Goal: Task Accomplishment & Management: Manage account settings

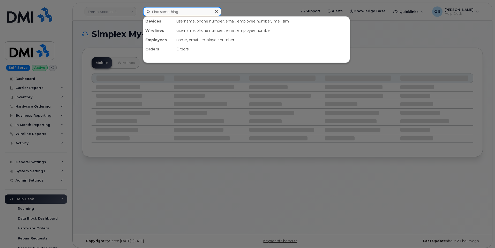
click at [177, 13] on input at bounding box center [182, 11] width 78 height 9
paste input "300390"
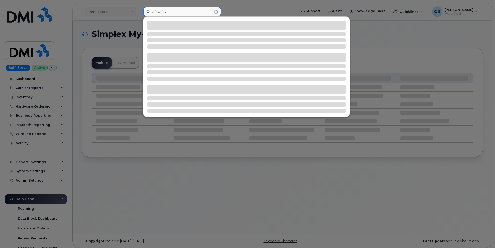
type input "300390"
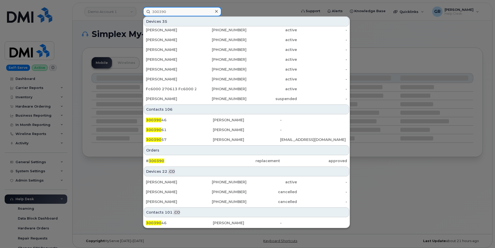
scroll to position [140, 0]
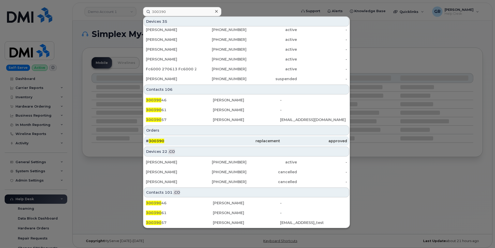
click at [181, 142] on div "# 300390" at bounding box center [179, 140] width 67 height 5
click at [174, 142] on div "# 300390" at bounding box center [179, 140] width 67 height 5
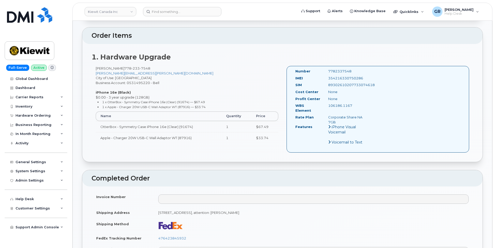
scroll to position [129, 0]
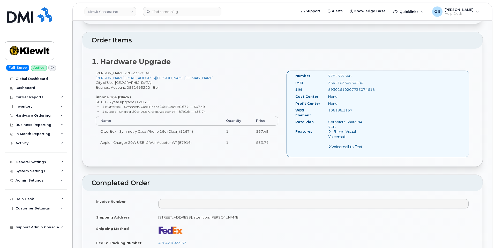
click at [196, 78] on div "Shaun Woykin 778 233 7548 SHAUN.WOYKIN@KIEWIT.COM City of Use: Vancouver Busine…" at bounding box center [186, 112] width 191 height 82
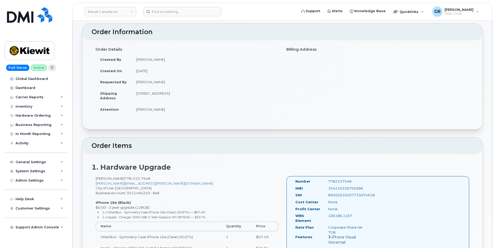
scroll to position [78, 0]
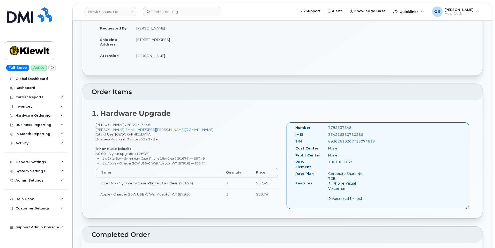
click at [149, 139] on div "Shaun Woykin 778 233 7548 SHAUN.WOYKIN@KIEWIT.COM City of Use: Vancouver Busine…" at bounding box center [186, 163] width 191 height 82
click at [155, 109] on strong "1. Hardware Upgrade" at bounding box center [130, 113] width 79 height 9
drag, startPoint x: 140, startPoint y: 113, endPoint x: 170, endPoint y: 113, distance: 30.0
click at [170, 113] on h2 "1. Hardware Upgrade" at bounding box center [281, 114] width 381 height 8
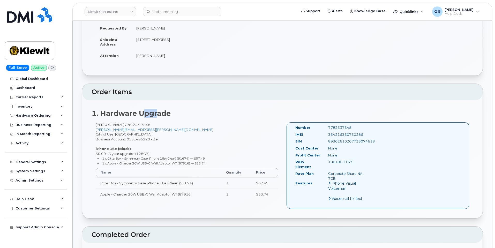
drag, startPoint x: 141, startPoint y: 115, endPoint x: 158, endPoint y: 113, distance: 17.4
click at [158, 113] on strong "1. Hardware Upgrade" at bounding box center [130, 113] width 79 height 9
drag, startPoint x: 138, startPoint y: 113, endPoint x: 175, endPoint y: 112, distance: 37.3
click at [175, 112] on h2 "1. Hardware Upgrade" at bounding box center [281, 114] width 381 height 8
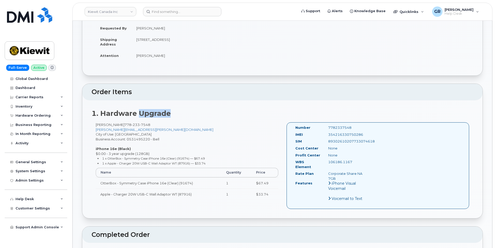
click at [159, 113] on strong "1. Hardware Upgrade" at bounding box center [130, 113] width 79 height 9
click at [204, 140] on div "Shaun Woykin 778 233 7548 SHAUN.WOYKIN@KIEWIT.COM City of Use: Vancouver Busine…" at bounding box center [186, 163] width 191 height 82
click at [199, 161] on ul "1 x OtterBox - Symmetry Case iPhone 16e (Clear) (91674) — $67.49 1 x Apple - Ch…" at bounding box center [187, 161] width 182 height 10
click at [204, 162] on small "1 x Apple - Charger 20W USB-C Wall Adaptor WT (87916) — $33.74" at bounding box center [153, 163] width 103 height 4
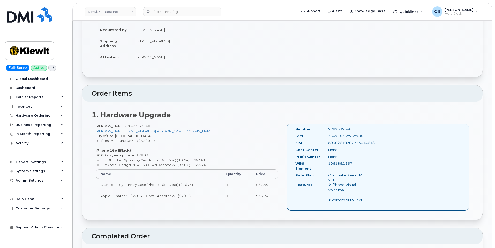
scroll to position [0, 0]
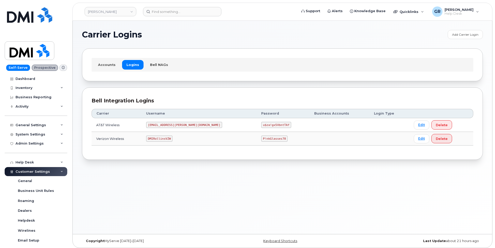
click at [261, 138] on code "P!nkGlasses78" at bounding box center [274, 138] width 26 height 6
copy code "P!nkGlasses78"
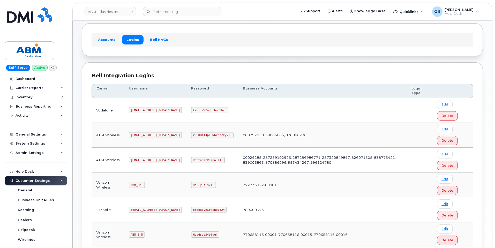
scroll to position [26, 0]
click at [191, 159] on code "RottnestVespa111!" at bounding box center [208, 159] width 34 height 6
click at [192, 157] on code "RottnestVespa111!" at bounding box center [208, 159] width 34 height 6
click at [192, 158] on code "RottnestVespa111!" at bounding box center [208, 159] width 34 height 6
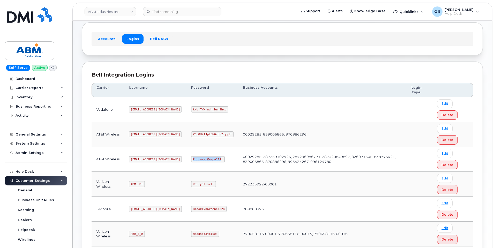
click at [192, 158] on code "RottnestVespa111!" at bounding box center [208, 159] width 34 height 6
copy code "RottnestVespa111!"
click at [146, 157] on code "abm@dminc.com" at bounding box center [155, 159] width 53 height 6
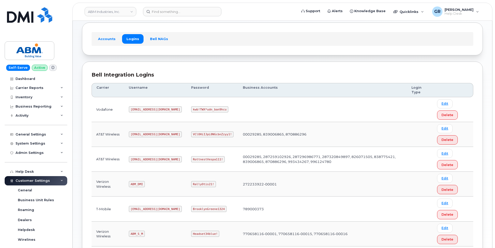
click at [145, 156] on code "abm@dminc.com" at bounding box center [155, 159] width 53 height 6
click at [144, 159] on code "abm@dminc.com" at bounding box center [155, 159] width 53 height 6
click at [144, 158] on code "abm@dminc.com" at bounding box center [155, 159] width 53 height 6
click at [143, 160] on code "abm@dminc.com" at bounding box center [155, 159] width 53 height 6
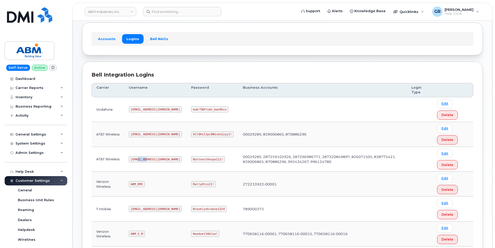
click at [143, 160] on code "abm@dminc.com" at bounding box center [155, 159] width 53 height 6
copy code "abm@dminc.com"
click at [191, 156] on code "RottnestVespa111!" at bounding box center [208, 159] width 34 height 6
click at [191, 161] on code "RottnestVespa111!" at bounding box center [208, 159] width 34 height 6
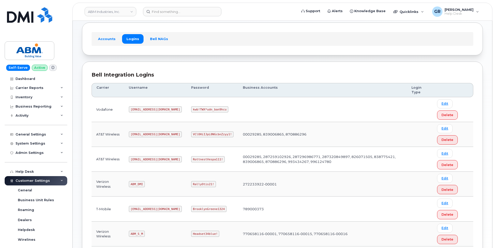
click at [191, 159] on code "RottnestVespa111!" at bounding box center [208, 159] width 34 height 6
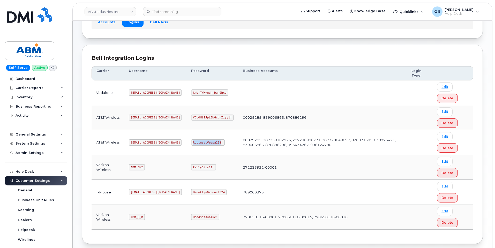
scroll to position [52, 0]
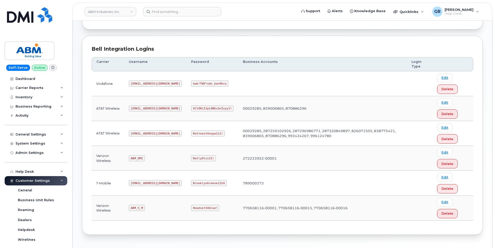
click at [140, 157] on code "ABM_DMI" at bounding box center [137, 158] width 16 height 6
copy code "ABM_DMI"
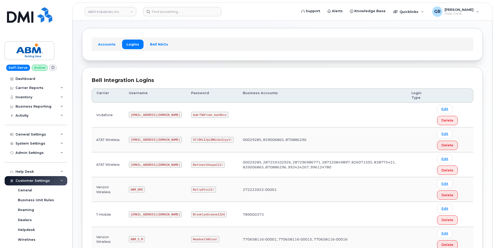
scroll to position [52, 0]
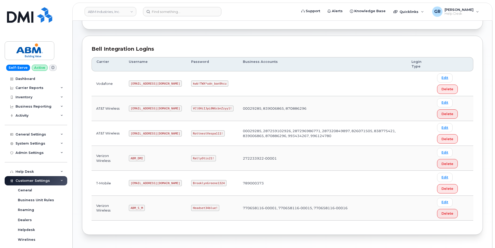
click at [142, 134] on code "[EMAIL_ADDRESS][DOMAIN_NAME]" at bounding box center [155, 133] width 53 height 6
copy code "[EMAIL_ADDRESS][DOMAIN_NAME]"
click at [191, 132] on code "RottnestVespa111!" at bounding box center [208, 133] width 34 height 6
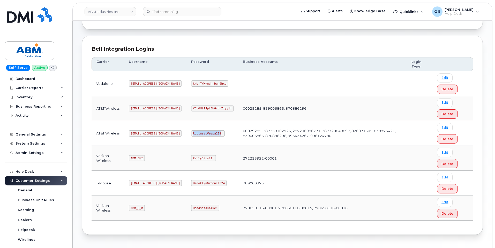
click at [191, 132] on code "RottnestVespa111!" at bounding box center [208, 133] width 34 height 6
copy code "RottnestVespa111!"
